Goal: Transaction & Acquisition: Purchase product/service

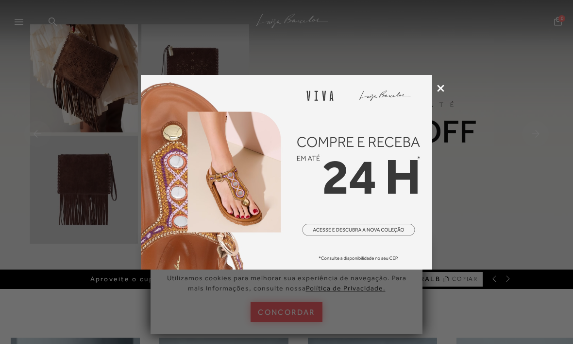
click at [437, 91] on icon at bounding box center [440, 88] width 7 height 7
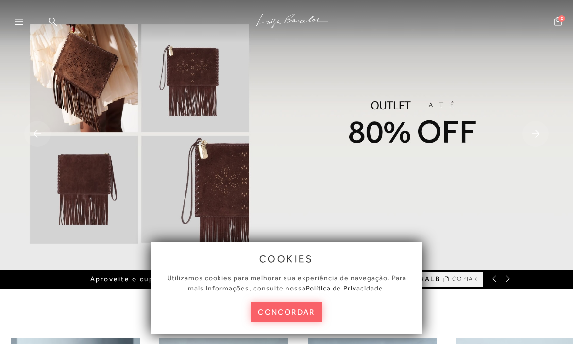
click at [302, 311] on button "concordar" at bounding box center [287, 312] width 72 height 20
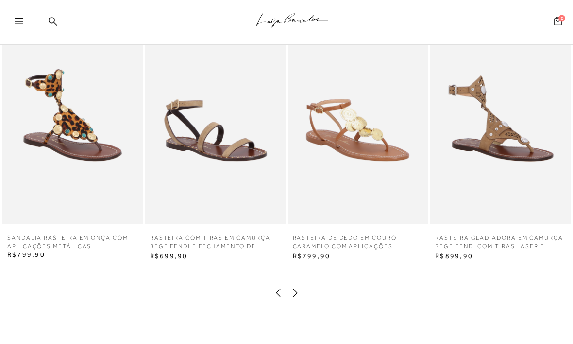
scroll to position [1489, 0]
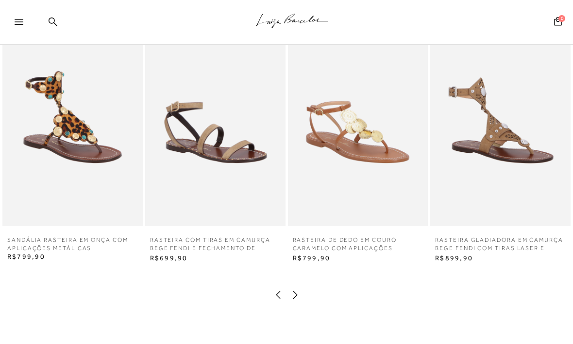
click at [300, 291] on icon at bounding box center [296, 295] width 10 height 10
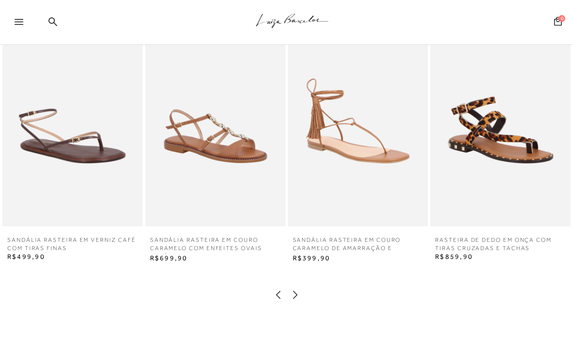
click at [299, 292] on icon at bounding box center [296, 295] width 10 height 10
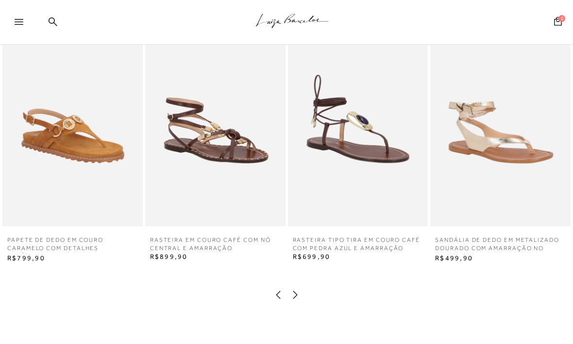
click at [298, 291] on icon at bounding box center [296, 295] width 10 height 10
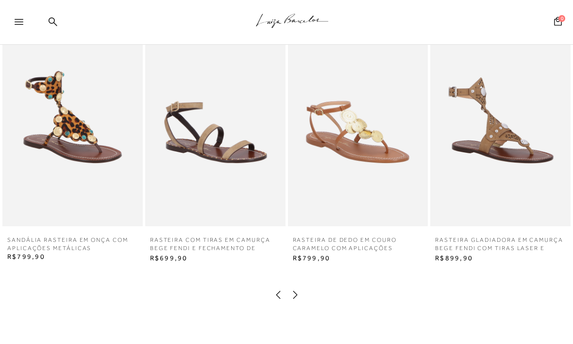
click at [298, 292] on icon at bounding box center [296, 295] width 10 height 10
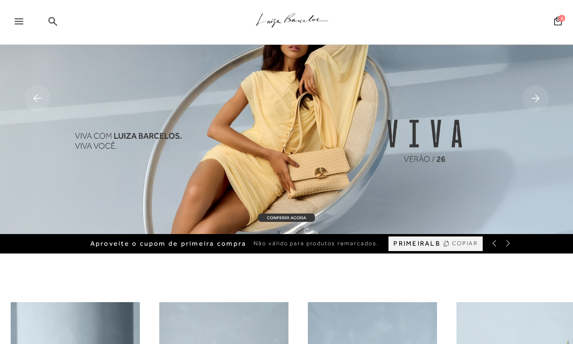
scroll to position [0, 0]
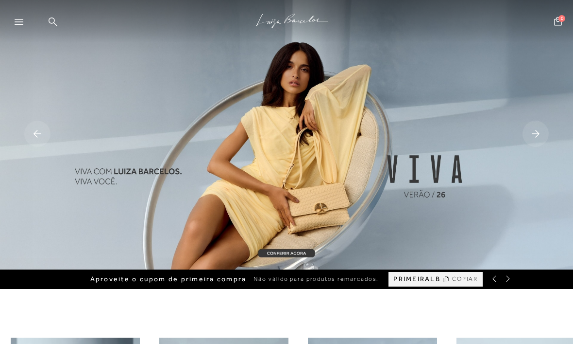
click at [16, 24] on icon at bounding box center [19, 22] width 9 height 6
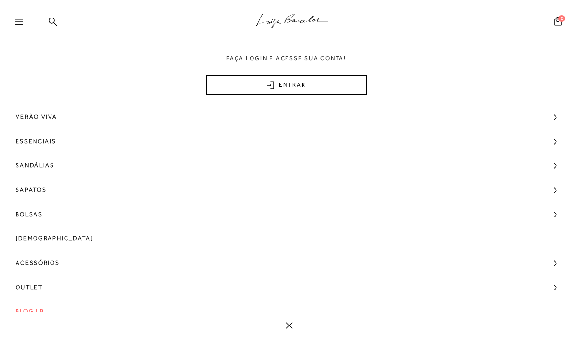
click at [30, 286] on span "Outlet" at bounding box center [29, 287] width 27 height 24
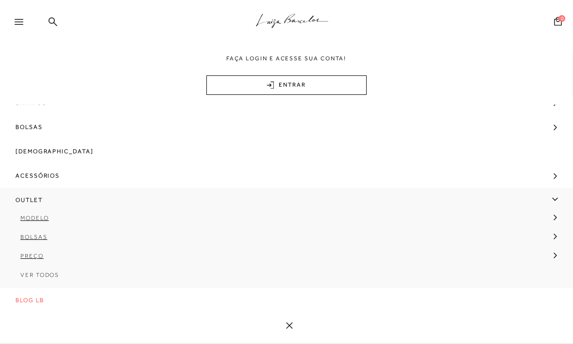
scroll to position [89, 0]
click at [49, 277] on link "Ver Todos" at bounding box center [286, 278] width 573 height 19
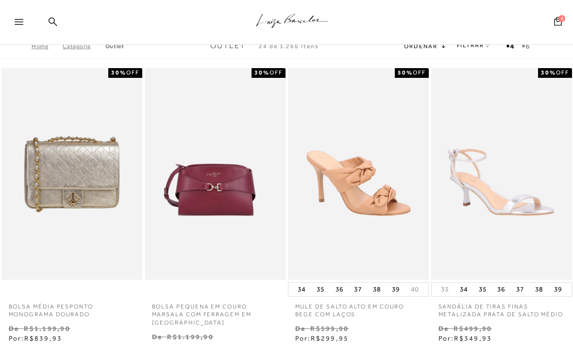
click at [475, 49] on link "FILTRAR" at bounding box center [474, 45] width 34 height 7
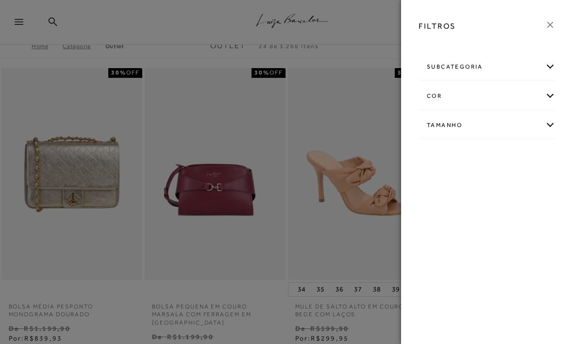
click at [472, 46] on div at bounding box center [487, 44] width 153 height 10
click at [548, 64] on div "subcategoria" at bounding box center [487, 67] width 136 height 26
click at [470, 96] on span "Modelo" at bounding box center [472, 92] width 20 height 7
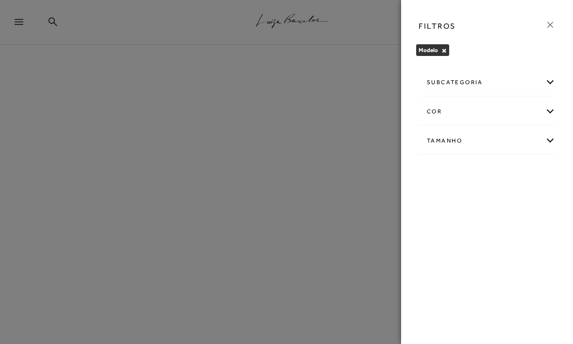
click at [544, 84] on div "subcategoria" at bounding box center [487, 82] width 136 height 26
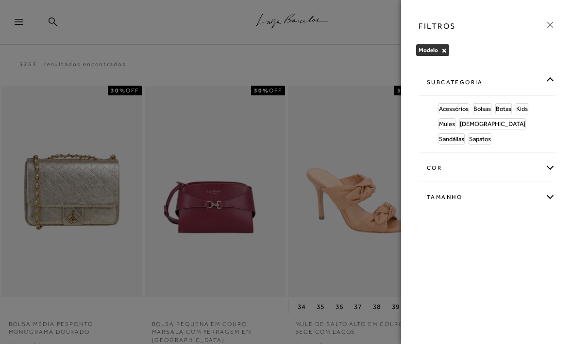
click at [474, 123] on span "[DEMOGRAPHIC_DATA]" at bounding box center [493, 123] width 66 height 7
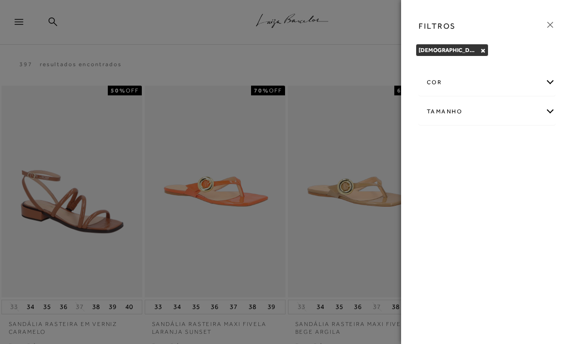
click at [553, 16] on div "FILTROS" at bounding box center [487, 26] width 153 height 25
click at [548, 26] on icon at bounding box center [550, 24] width 11 height 11
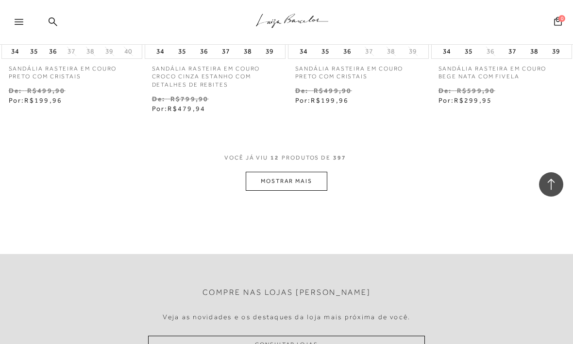
scroll to position [807, 0]
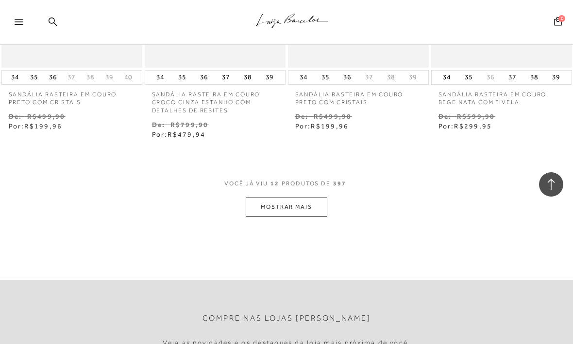
click at [313, 204] on button "MOSTRAR MAIS" at bounding box center [287, 206] width 82 height 19
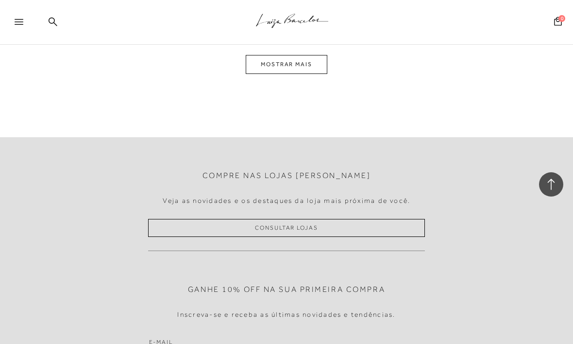
scroll to position [1815, 0]
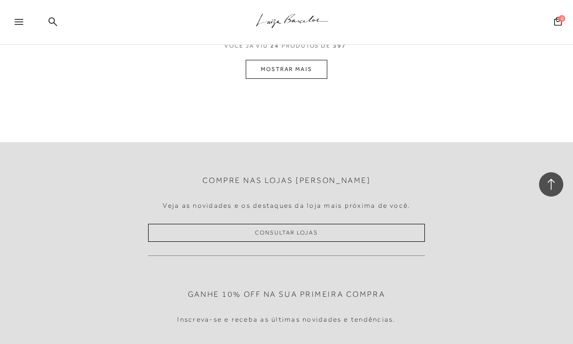
click at [295, 68] on button "MOSTRAR MAIS" at bounding box center [287, 69] width 82 height 19
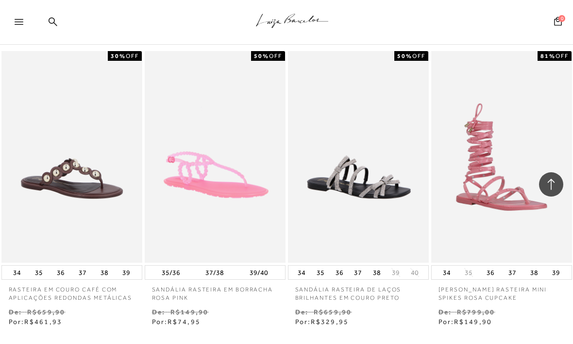
scroll to position [2458, 0]
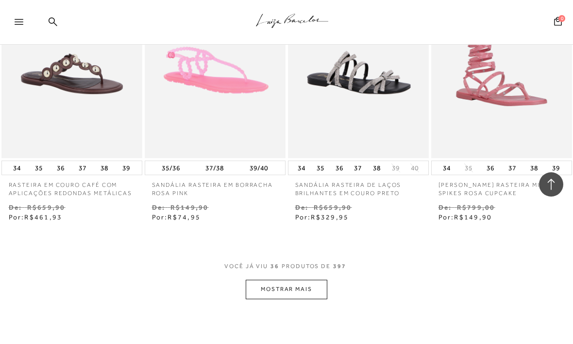
click at [309, 279] on button "MOSTRAR MAIS" at bounding box center [287, 288] width 82 height 19
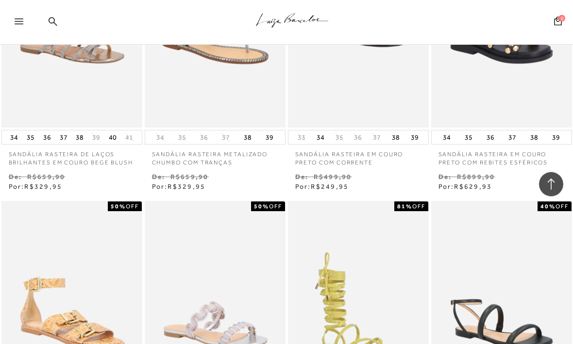
scroll to position [3189, 0]
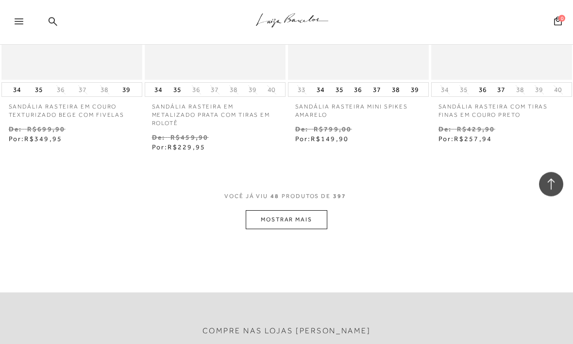
click at [283, 210] on button "MOSTRAR MAIS" at bounding box center [287, 219] width 82 height 19
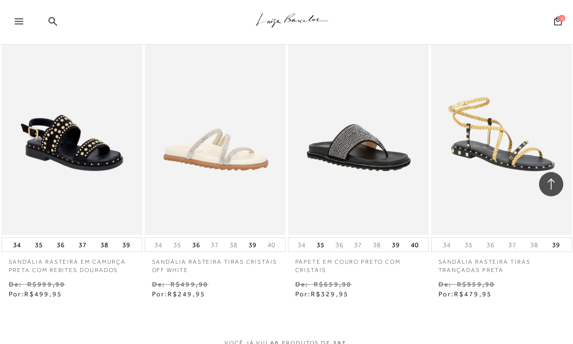
scroll to position [4236, 0]
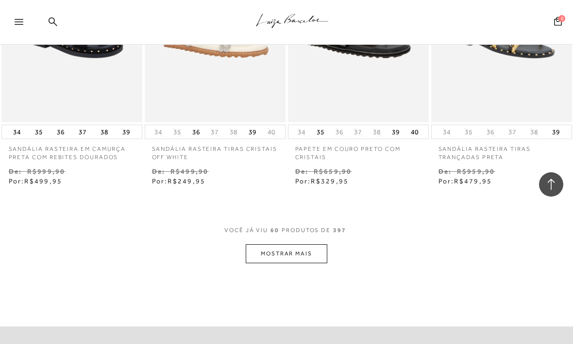
click at [290, 244] on button "MOSTRAR MAIS" at bounding box center [287, 253] width 82 height 19
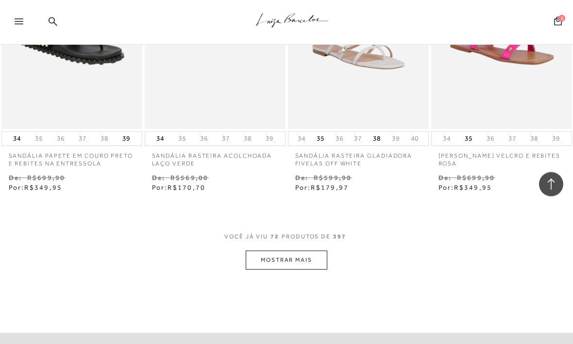
click at [300, 251] on button "MOSTRAR MAIS" at bounding box center [287, 260] width 82 height 19
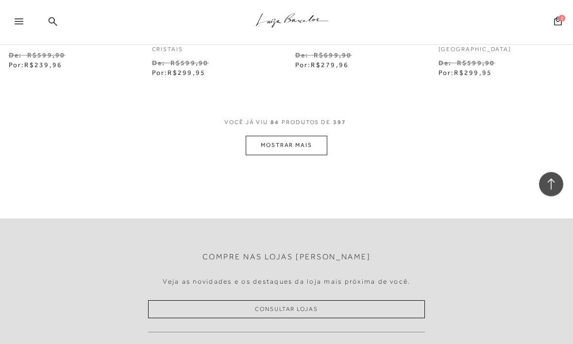
scroll to position [6076, 0]
click at [287, 137] on button "MOSTRAR MAIS" at bounding box center [287, 146] width 82 height 19
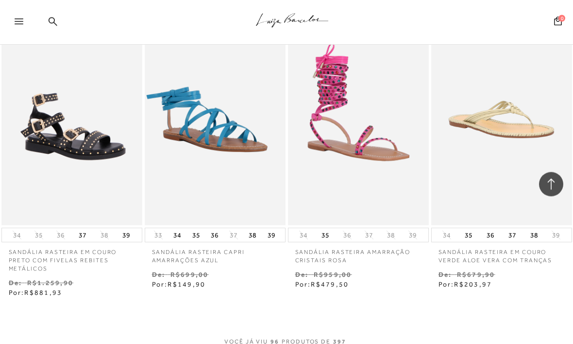
scroll to position [6836, 0]
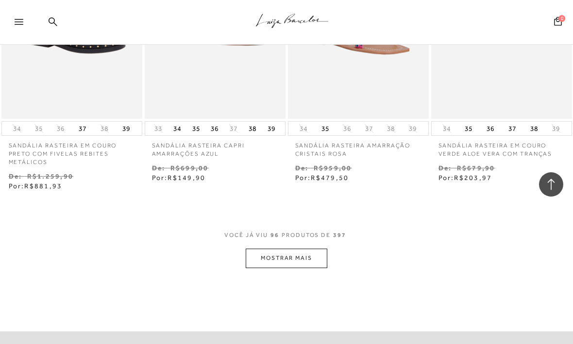
click at [294, 248] on button "MOSTRAR MAIS" at bounding box center [287, 257] width 82 height 19
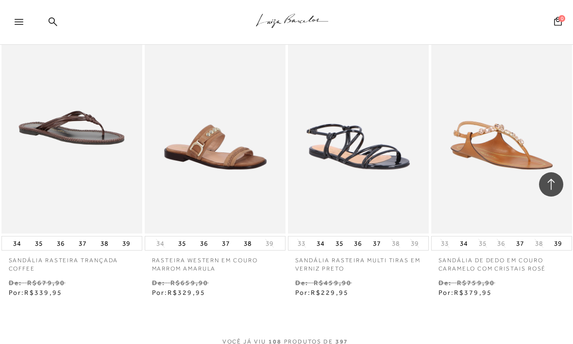
scroll to position [7597, 0]
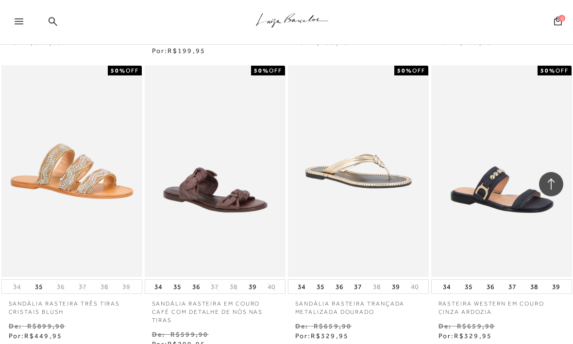
scroll to position [8498, 0]
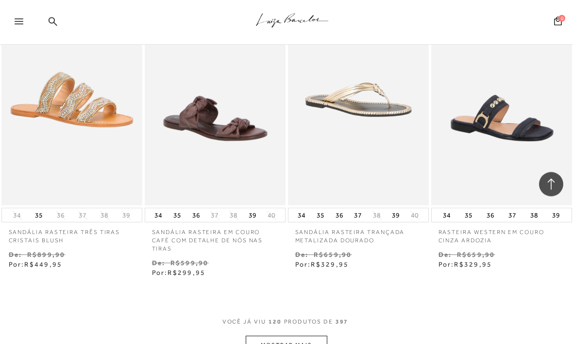
click at [306, 336] on button "MOSTRAR MAIS" at bounding box center [287, 345] width 82 height 19
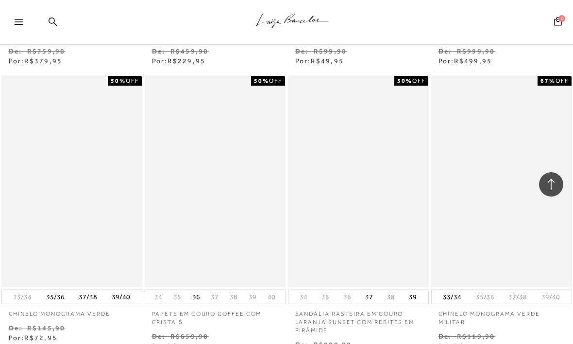
scroll to position [9381, 0]
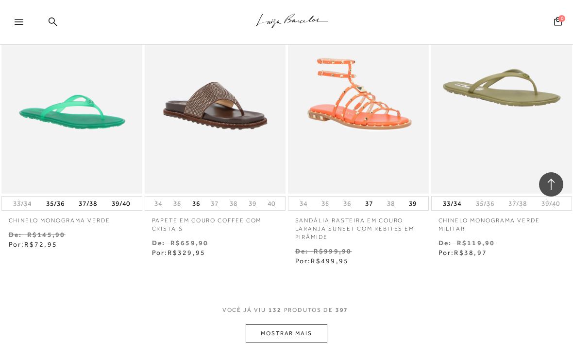
click at [311, 324] on button "MOSTRAR MAIS" at bounding box center [287, 333] width 82 height 19
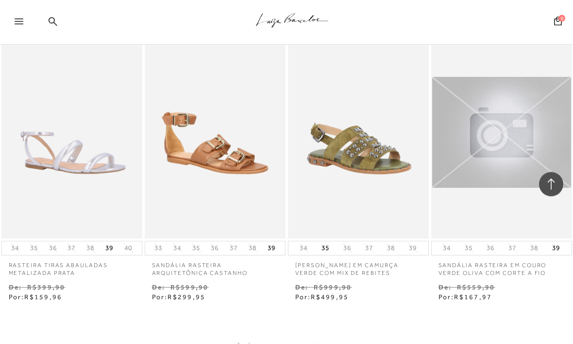
scroll to position [10208, 0]
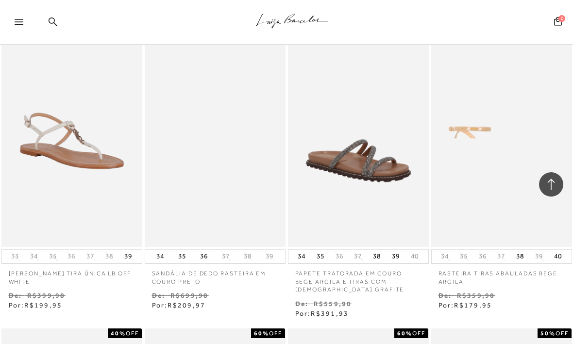
scroll to position [10777, 0]
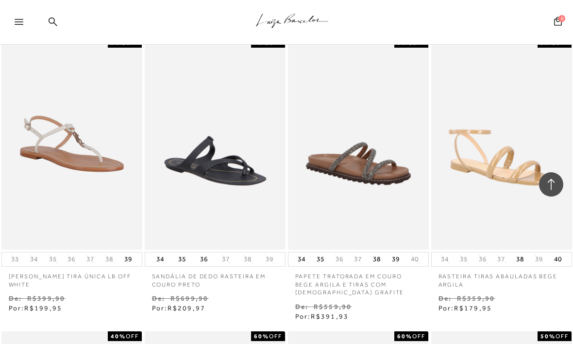
click at [247, 125] on img at bounding box center [215, 143] width 139 height 208
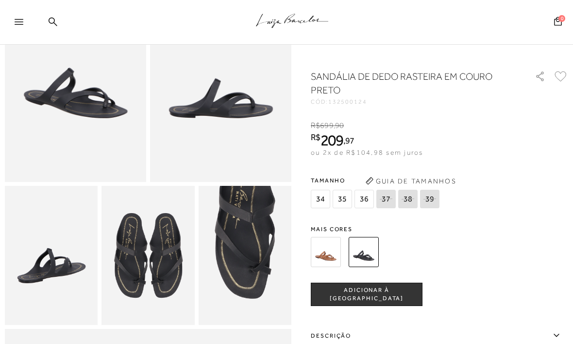
scroll to position [112, 0]
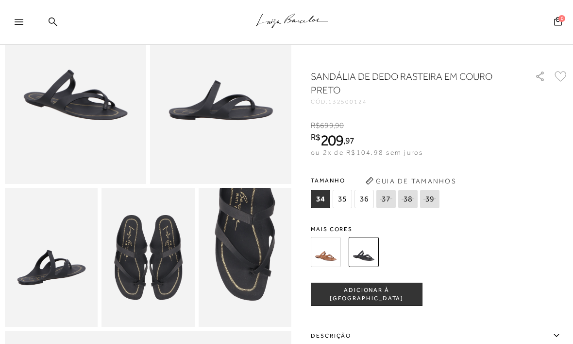
click at [332, 249] on img at bounding box center [326, 252] width 30 height 30
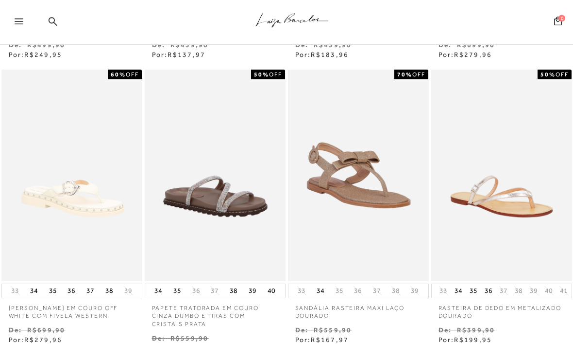
scroll to position [301, 0]
